Goal: Information Seeking & Learning: Learn about a topic

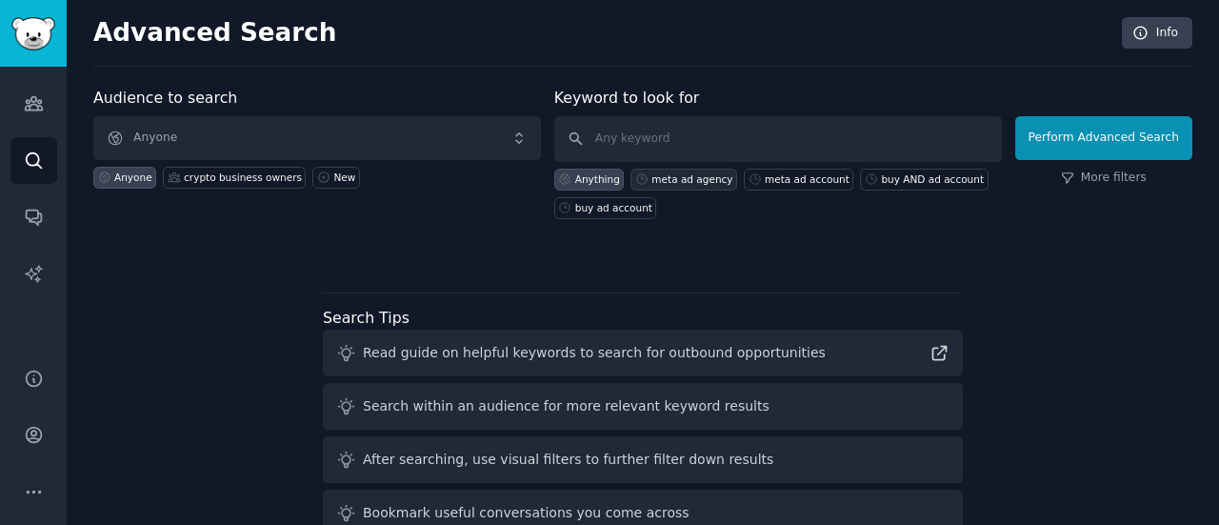
click at [703, 174] on div "meta ad agency" at bounding box center [691, 178] width 81 height 13
type input "meta ad agency"
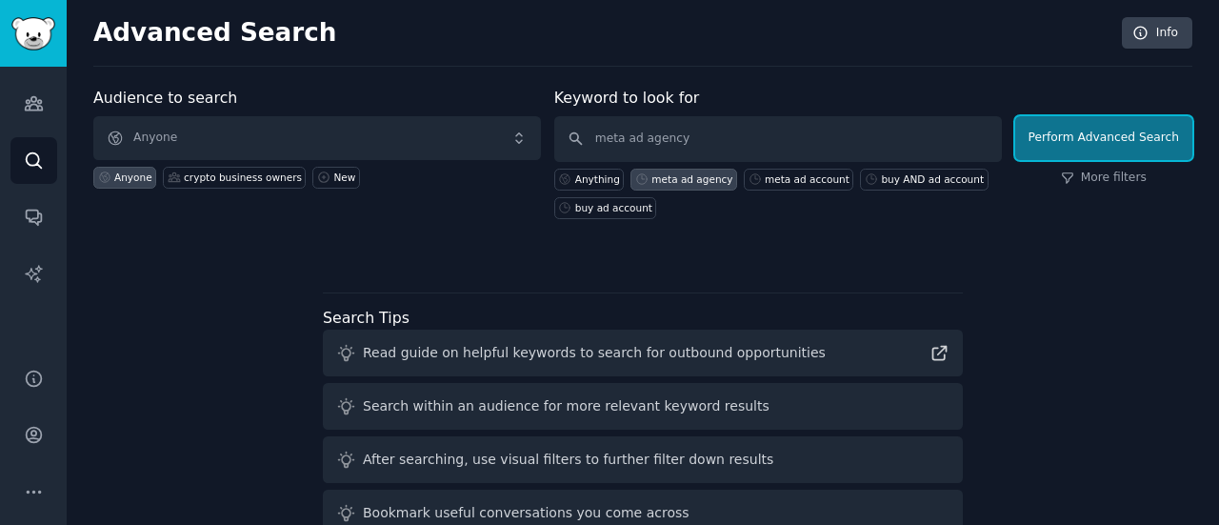
click at [1078, 146] on button "Perform Advanced Search" at bounding box center [1103, 138] width 177 height 44
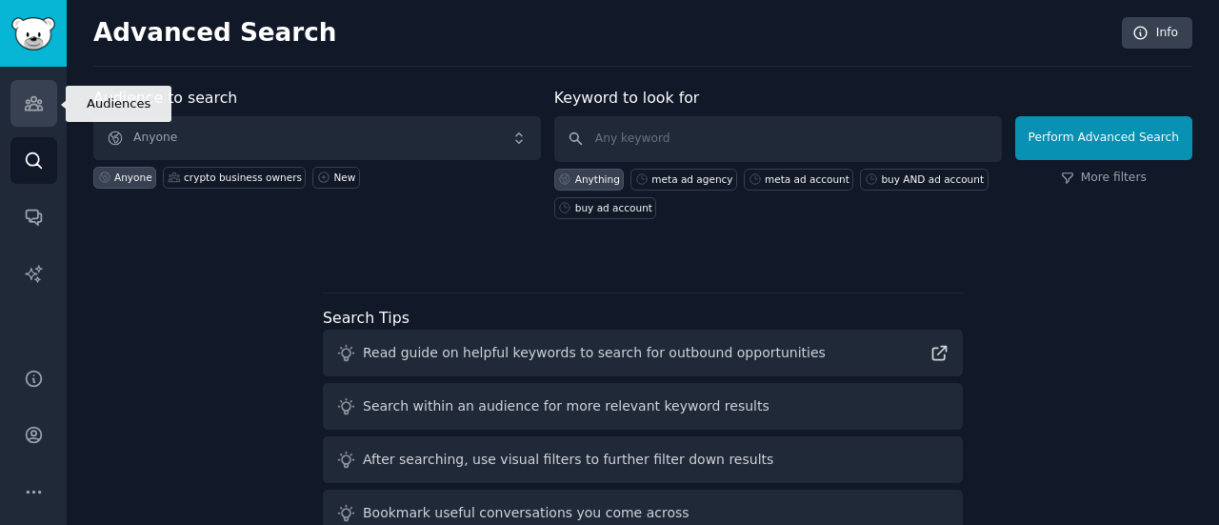
click at [24, 103] on icon "Sidebar" at bounding box center [34, 103] width 20 height 20
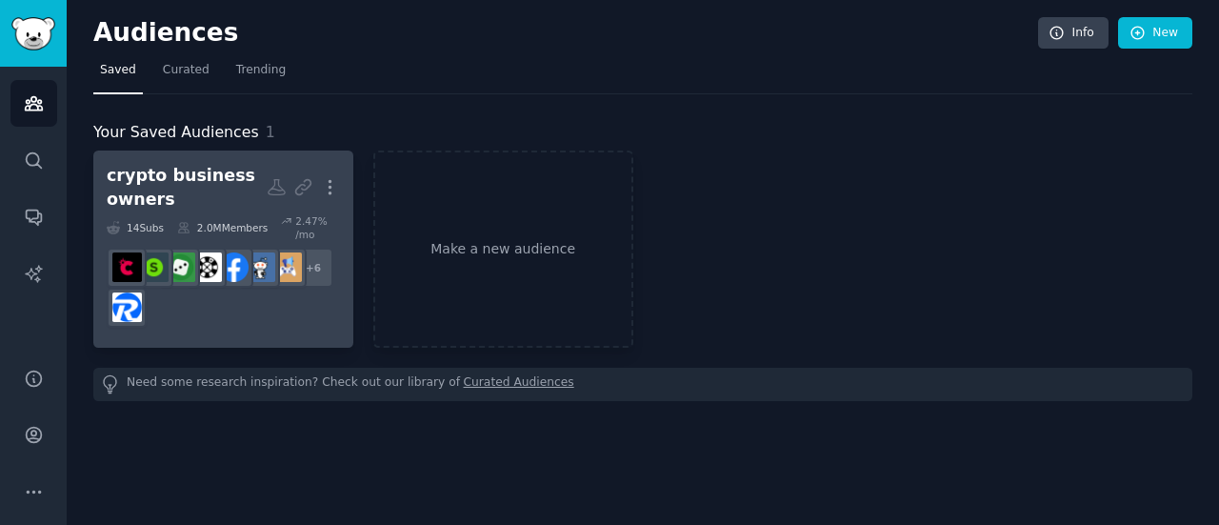
click at [154, 203] on div "crypto business owners" at bounding box center [187, 187] width 160 height 47
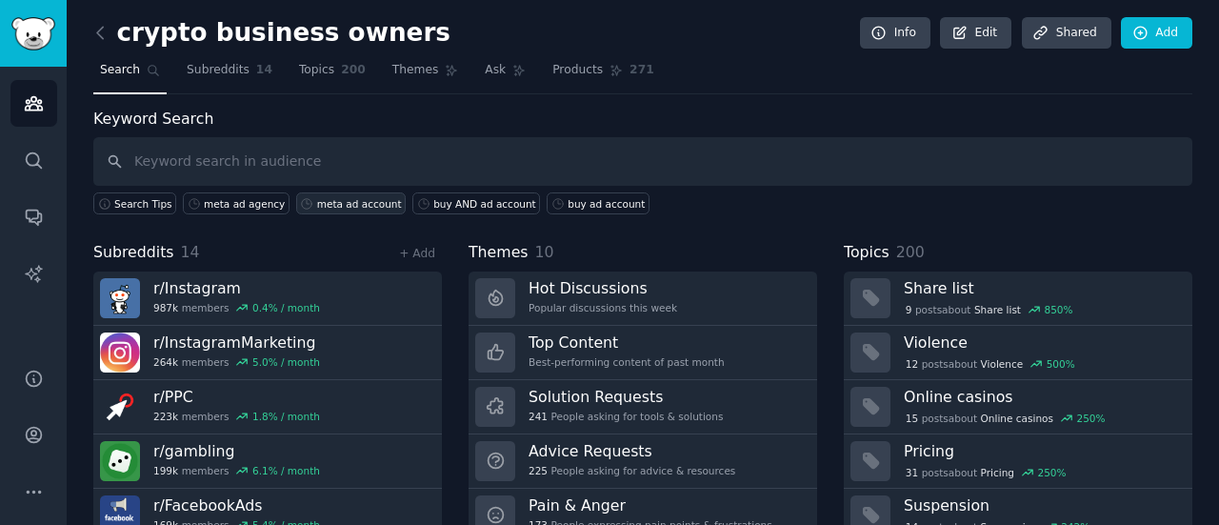
click at [300, 202] on icon at bounding box center [306, 203] width 13 height 13
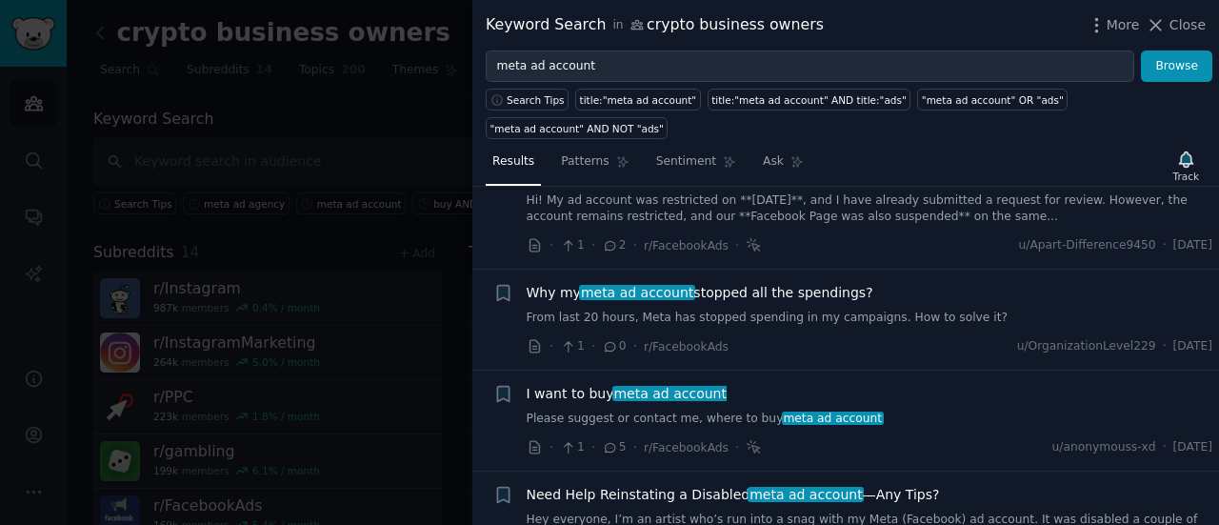
scroll to position [784, 0]
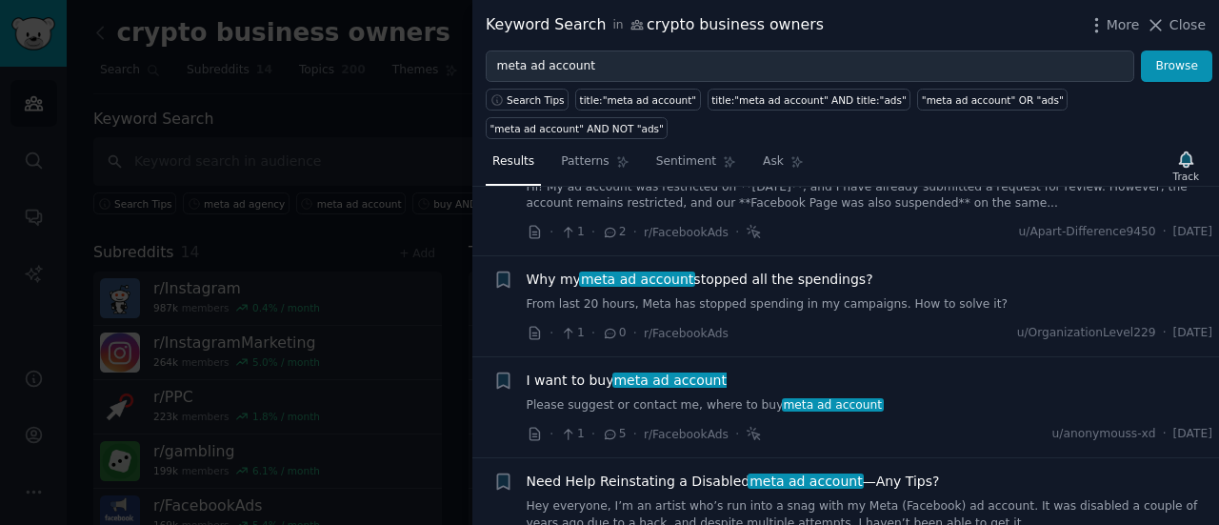
click at [308, 262] on div at bounding box center [609, 262] width 1219 height 525
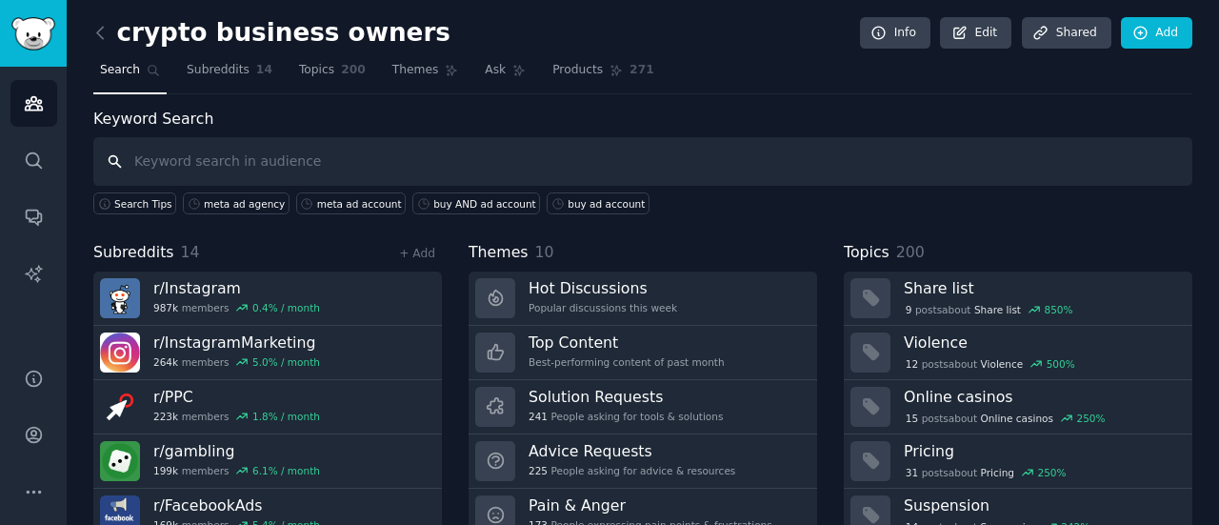
click at [329, 162] on input "text" at bounding box center [642, 161] width 1099 height 49
type input "agency AND supplements"
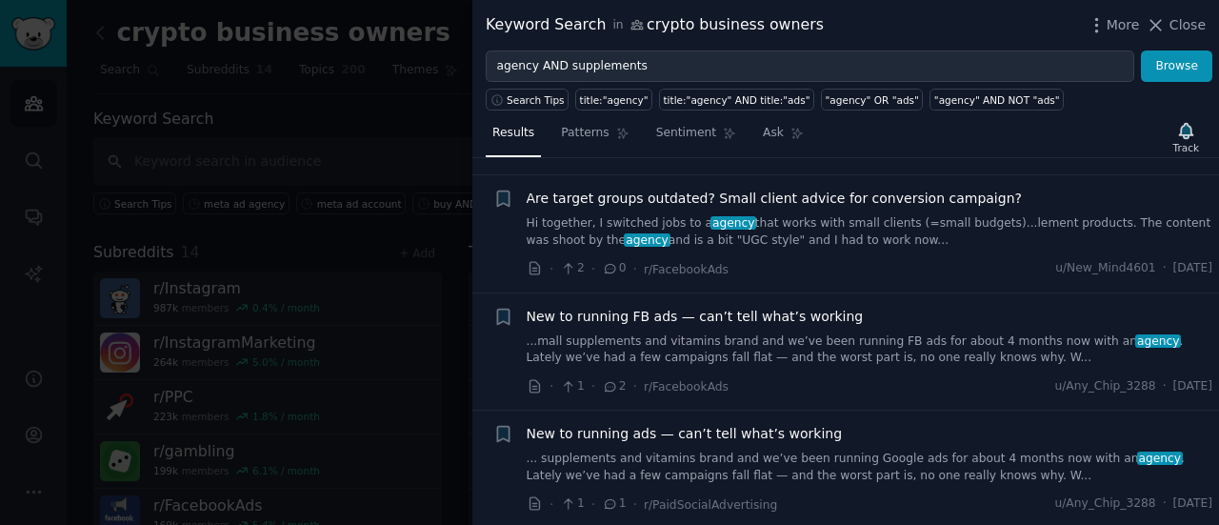
scroll to position [139, 0]
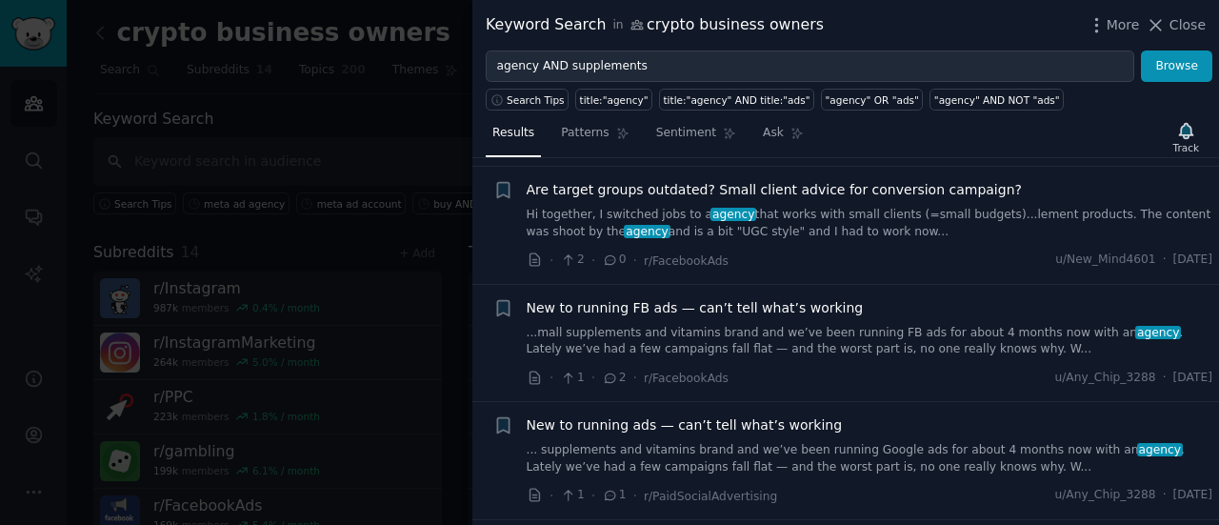
click at [826, 336] on link "...mall supplements and vitamins brand and we’ve been running FB ads for about …" at bounding box center [869, 341] width 686 height 33
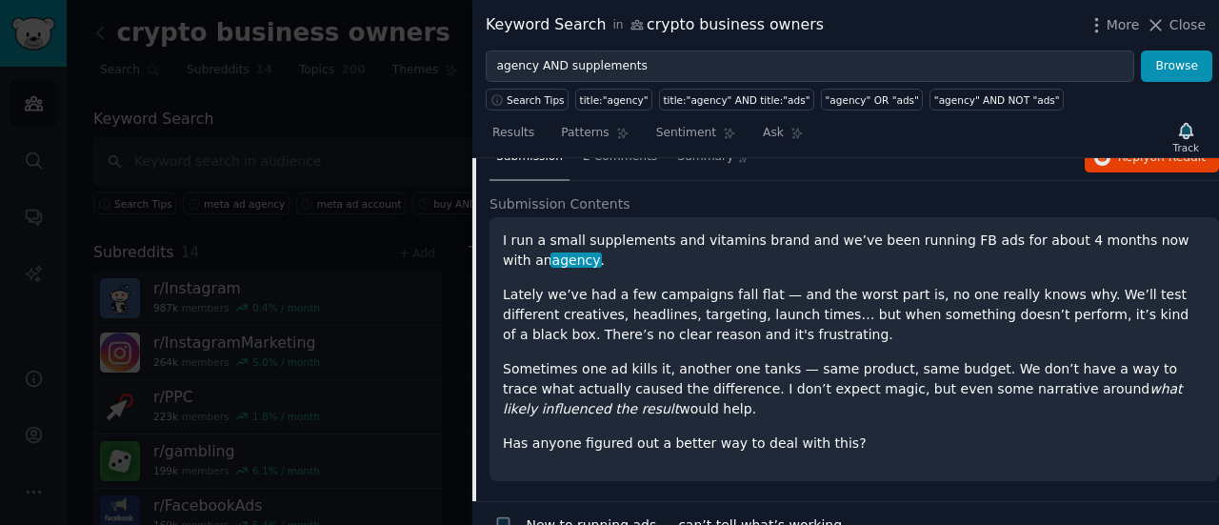
scroll to position [359, 0]
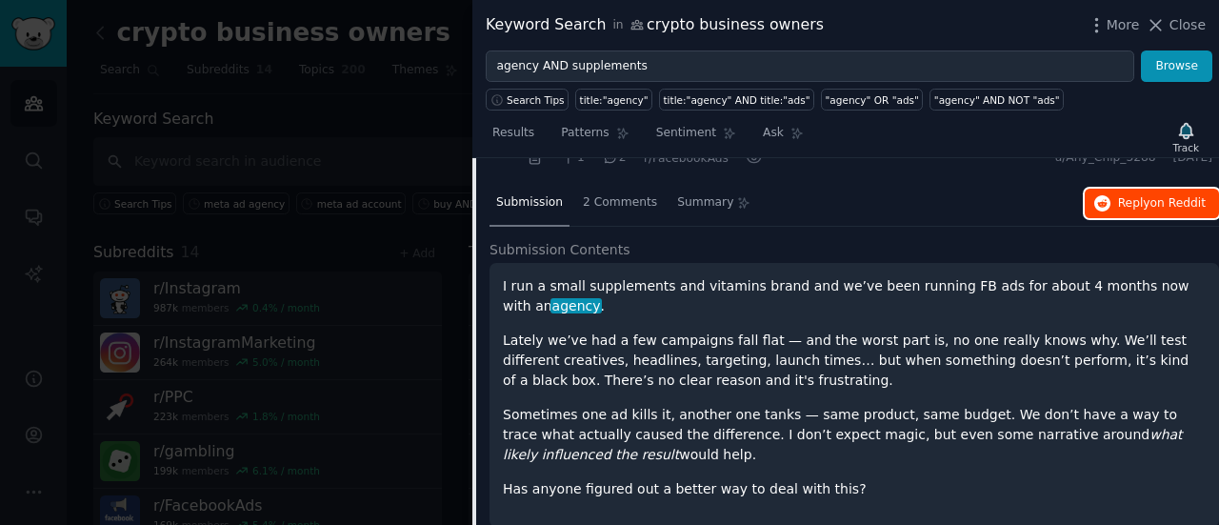
click at [1129, 199] on span "Reply on Reddit" at bounding box center [1162, 203] width 88 height 17
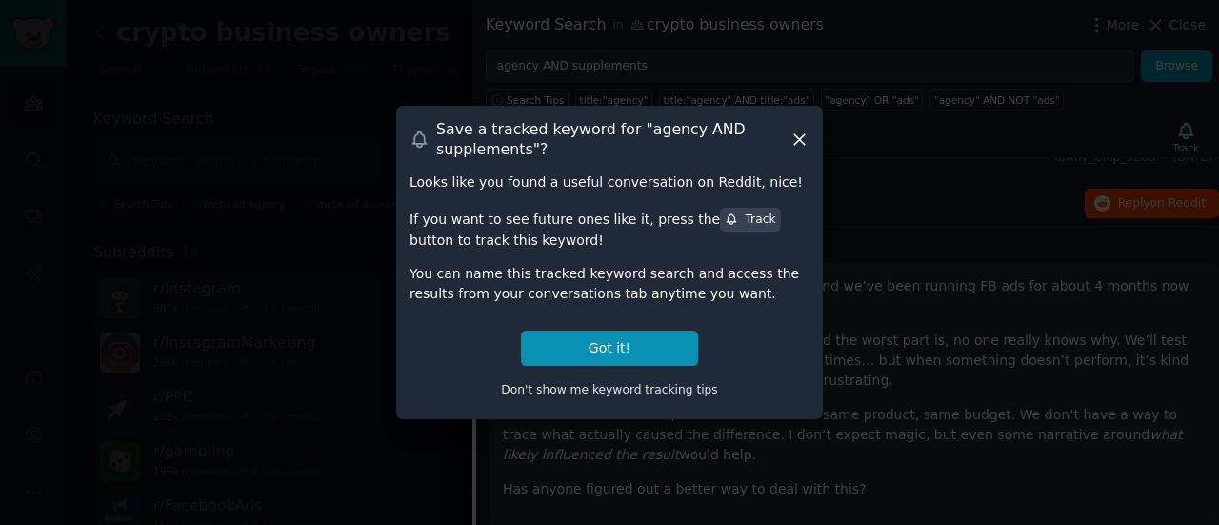
click at [811, 148] on div "Save a tracked keyword for " agency AND supplements "? Looks like you found a u…" at bounding box center [609, 262] width 427 height 312
click at [797, 129] on icon at bounding box center [799, 139] width 20 height 20
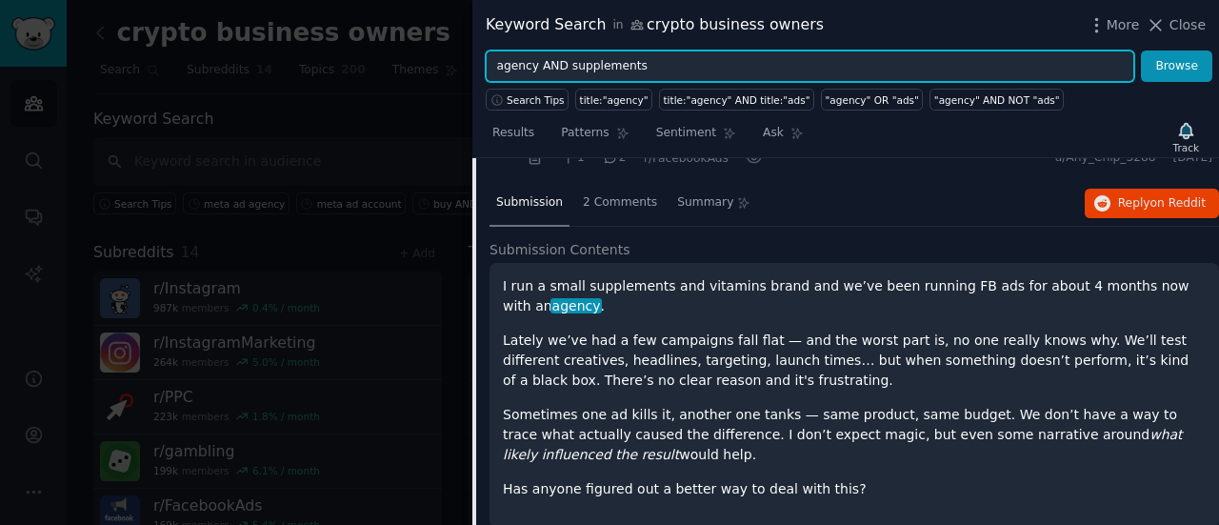
click at [601, 58] on input "agency AND supplements" at bounding box center [810, 66] width 648 height 32
type input "agency AND gaming"
click at [1141, 50] on button "Browse" at bounding box center [1176, 66] width 71 height 32
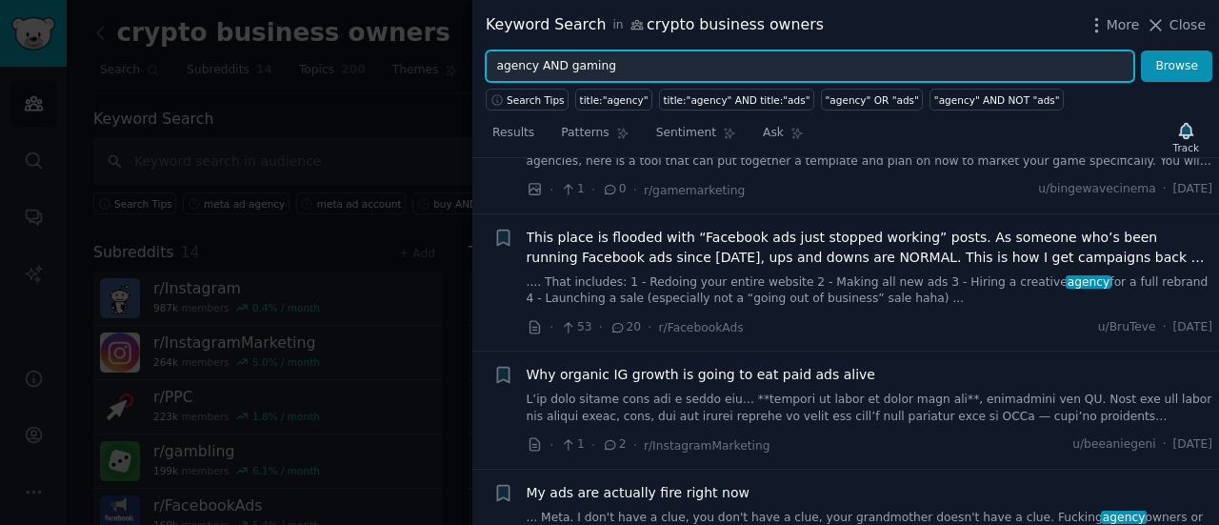
scroll to position [719, 0]
